Goal: Information Seeking & Learning: Learn about a topic

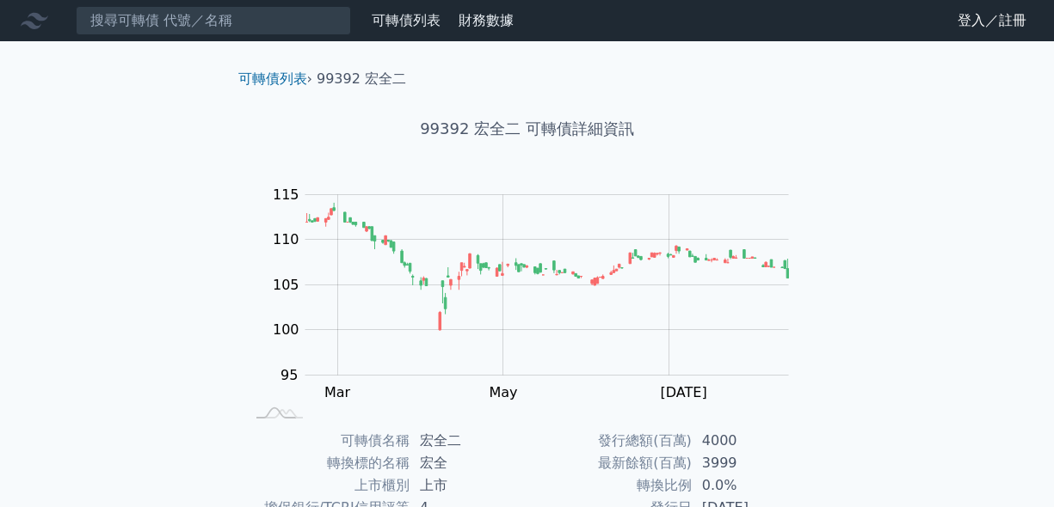
scroll to position [289, 0]
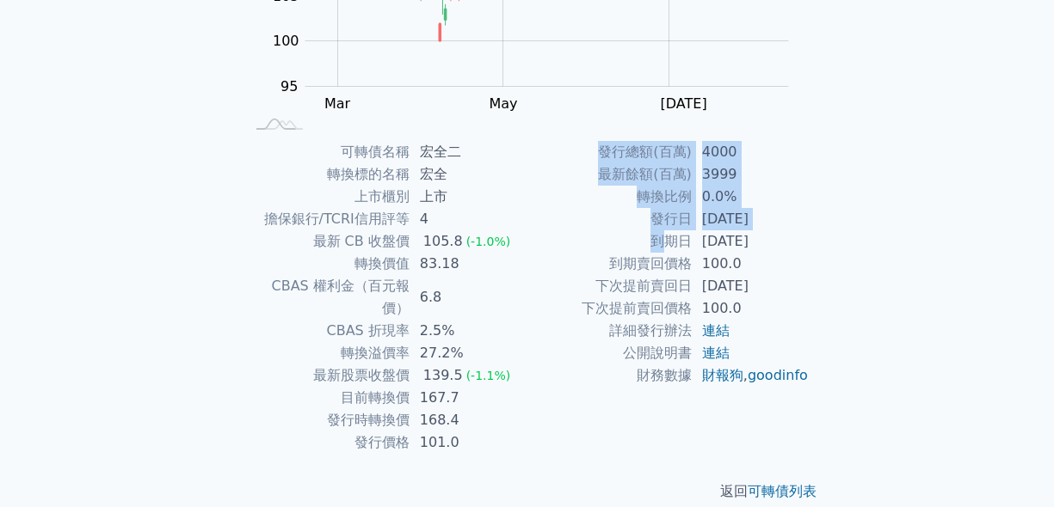
drag, startPoint x: 662, startPoint y: 249, endPoint x: 854, endPoint y: 265, distance: 192.4
click at [854, 265] on div "可轉債列表 › 99392 宏全二 99392 宏全二 可轉債詳細資訊 Zoom Out 100 85 90 95 100 105 110 115 120 L…" at bounding box center [527, 141] width 661 height 778
click at [855, 265] on div "可轉債列表 › 99392 宏全二 99392 宏全二 可轉債詳細資訊 Zoom Out 100 85 90 95 100 105 110 115 120 L…" at bounding box center [527, 141] width 661 height 778
click at [817, 215] on div "可轉債名稱 宏全二 轉換標的名稱 宏全 上市櫃別 上市 擔保銀行/TCRI信用評等 4 最新 CB 收盤價 105.8 (-1.0%) 轉換價值 83.18 …" at bounding box center [527, 297] width 606 height 313
drag, startPoint x: 634, startPoint y: 215, endPoint x: 819, endPoint y: 313, distance: 209.3
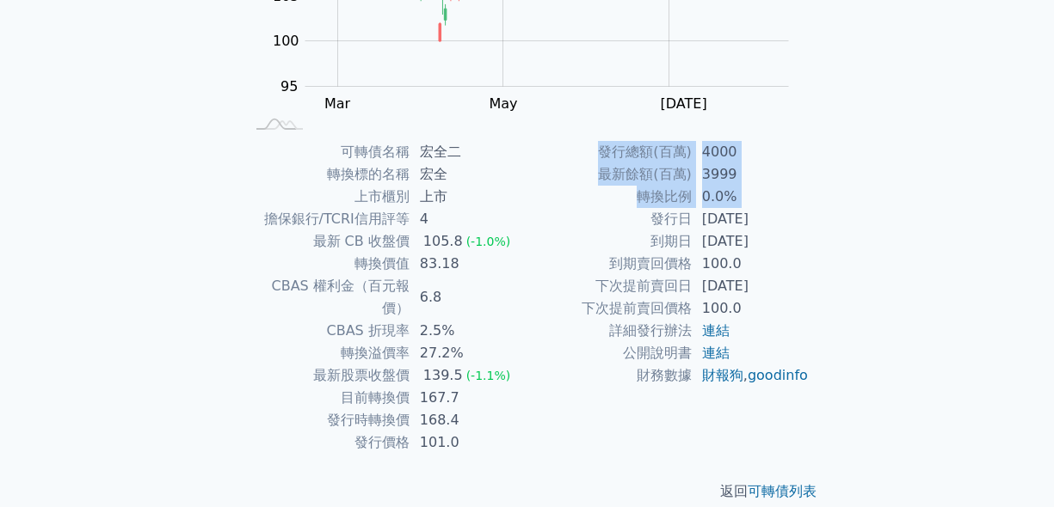
click at [819, 313] on div "可轉債名稱 宏全二 轉換標的名稱 宏全 上市櫃別 上市 擔保銀行/TCRI信用評等 4 最新 CB 收盤價 105.8 (-1.0%) 轉換價值 83.18 …" at bounding box center [527, 297] width 606 height 313
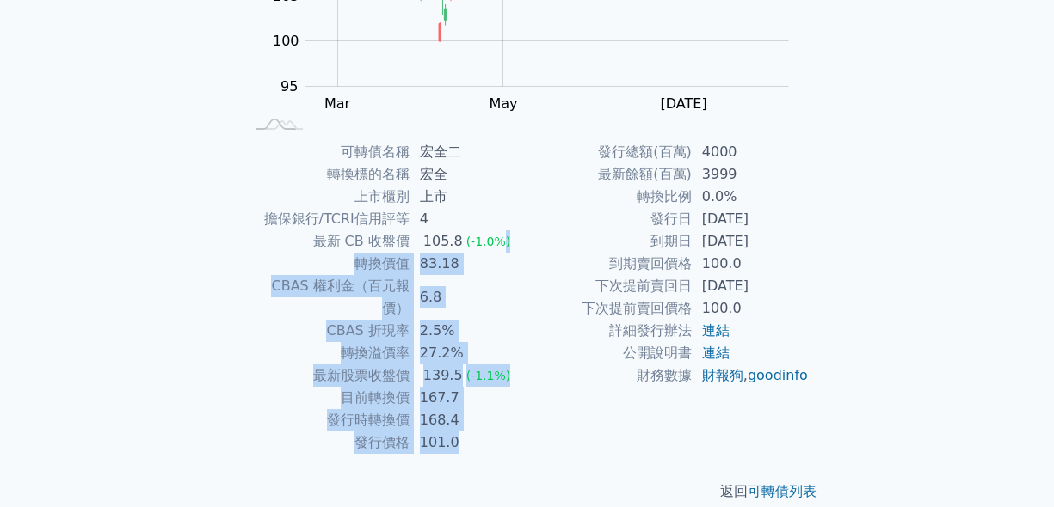
drag, startPoint x: 811, startPoint y: 284, endPoint x: 499, endPoint y: 232, distance: 316.5
click at [499, 232] on div "可轉債名稱 宏全二 轉換標的名稱 宏全 上市櫃別 上市 擔保銀行/TCRI信用評等 4 最新 CB 收盤價 105.8 (-1.0%) 轉換價值 83.18 …" at bounding box center [527, 297] width 606 height 313
click at [584, 210] on td "發行日" at bounding box center [609, 219] width 164 height 22
